Goal: Find specific page/section: Find specific page/section

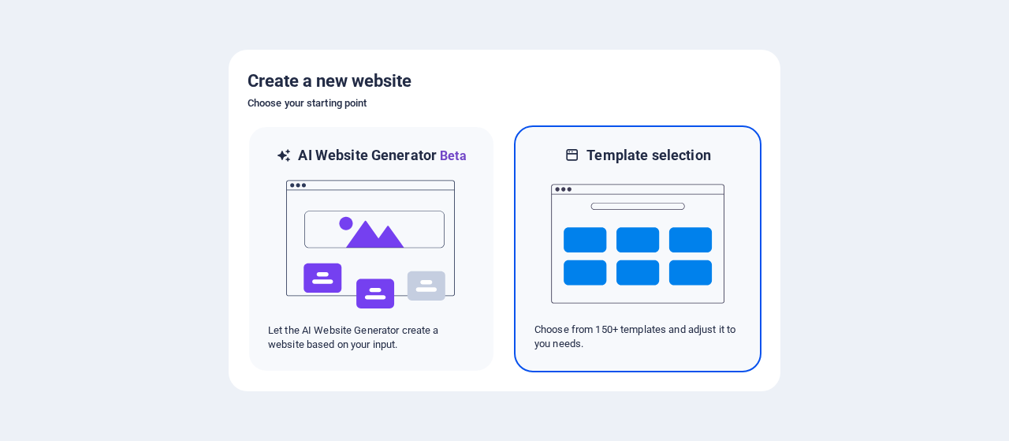
click at [579, 215] on img at bounding box center [637, 244] width 173 height 158
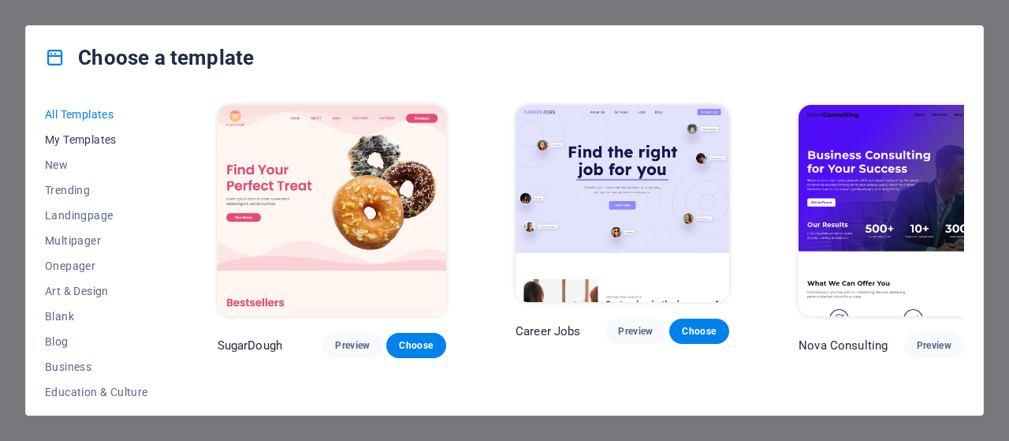
click at [76, 142] on span "My Templates" at bounding box center [96, 139] width 103 height 13
